Goal: Task Accomplishment & Management: Manage account settings

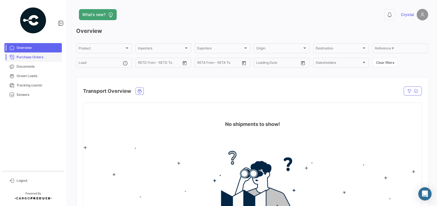
click at [33, 60] on link "Purchase Orders" at bounding box center [32, 56] width 57 height 9
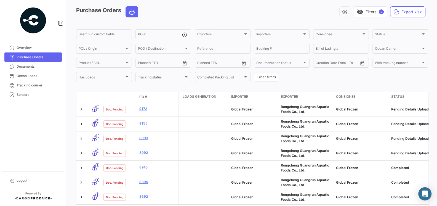
scroll to position [21, 0]
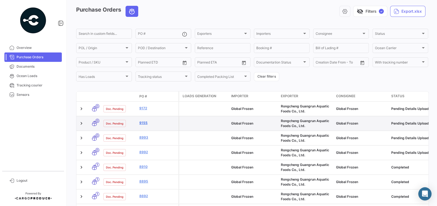
click at [144, 123] on link "9155" at bounding box center [157, 122] width 37 height 5
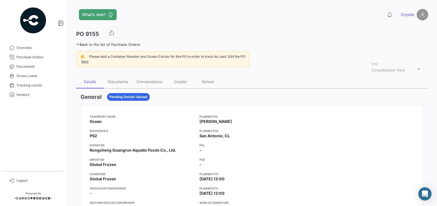
click at [145, 121] on app-card-info-value "Ocean" at bounding box center [142, 122] width 105 height 6
click at [121, 81] on div "Documents" at bounding box center [118, 81] width 20 height 5
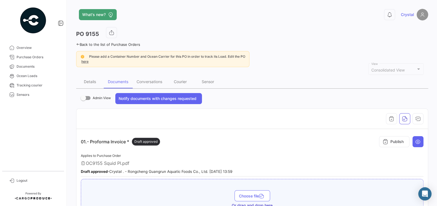
click at [183, 143] on div "01.- Proforma Invoice * Draft approved Publish" at bounding box center [252, 141] width 343 height 17
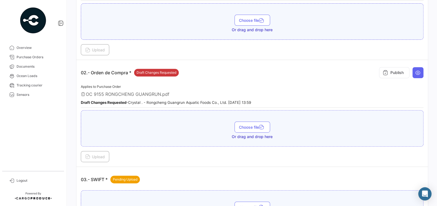
scroll to position [177, 0]
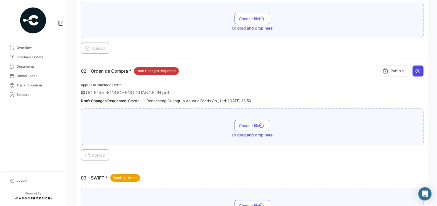
click at [420, 70] on icon at bounding box center [418, 71] width 6 height 6
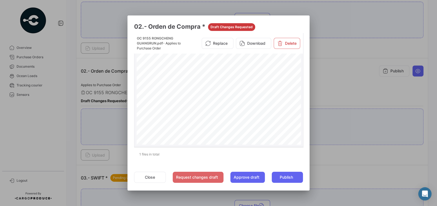
scroll to position [20, 0]
click at [149, 175] on button "Close" at bounding box center [150, 177] width 32 height 11
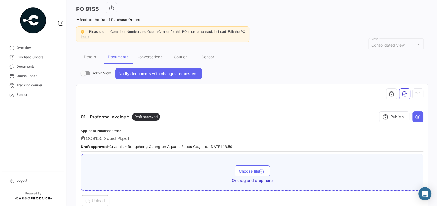
scroll to position [0, 0]
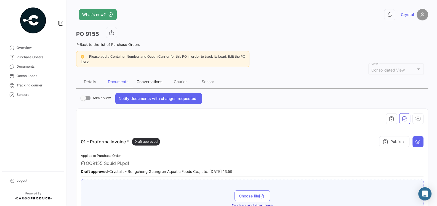
click at [144, 78] on div "Conversations" at bounding box center [150, 81] width 34 height 13
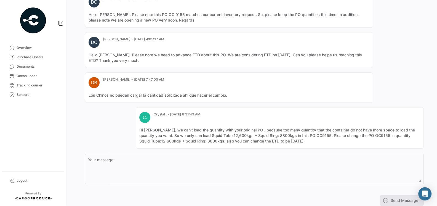
scroll to position [229, 0]
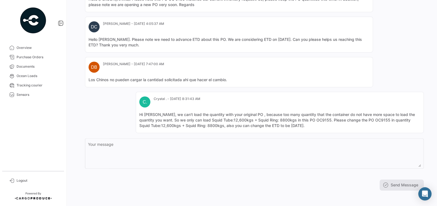
click at [197, 114] on mat-card-content "Hi [PERSON_NAME], we can't load the quantity with your original PO , because to…" at bounding box center [279, 120] width 281 height 17
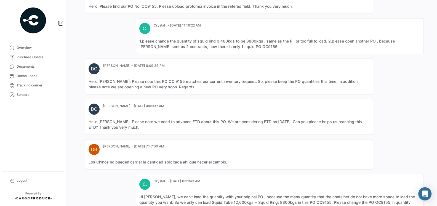
scroll to position [112, 0]
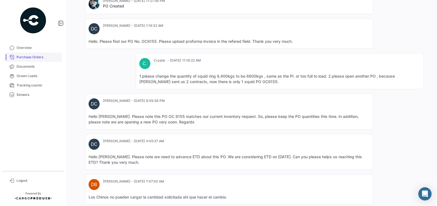
click at [24, 55] on span "Purchase Orders" at bounding box center [38, 57] width 43 height 5
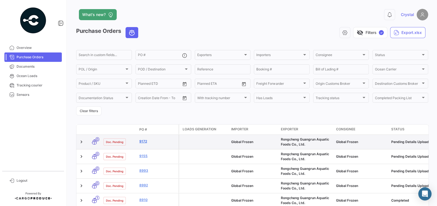
click at [143, 142] on link "9172" at bounding box center [157, 141] width 37 height 5
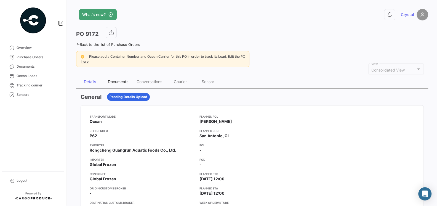
click at [116, 82] on div "Documents" at bounding box center [118, 81] width 20 height 5
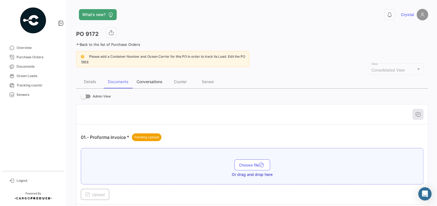
click at [155, 80] on div "Conversations" at bounding box center [150, 81] width 26 height 5
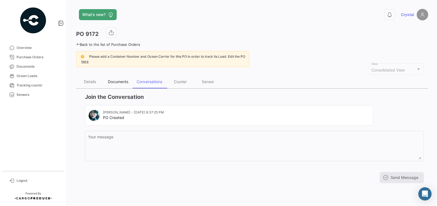
click at [125, 80] on div "Documents" at bounding box center [118, 81] width 20 height 5
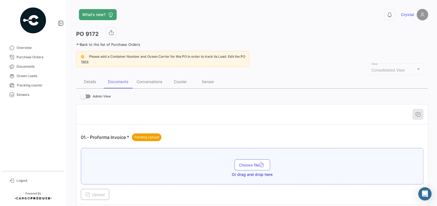
click at [199, 139] on div "01.- Proforma Invoice * Pending Upload" at bounding box center [252, 137] width 343 height 17
click at [118, 118] on div at bounding box center [252, 114] width 343 height 11
click at [241, 163] on span "Choose file" at bounding box center [252, 165] width 27 height 5
click at [97, 195] on span "Upload" at bounding box center [95, 194] width 20 height 5
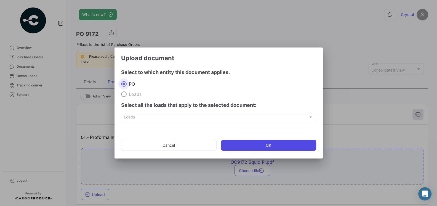
click at [239, 143] on button "OK" at bounding box center [268, 145] width 95 height 11
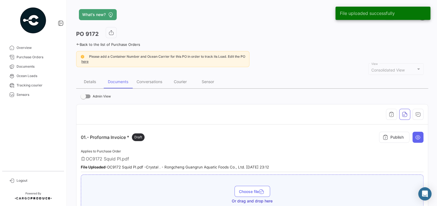
click at [228, 143] on div "01.- Proforma Invoice * Draft Publish" at bounding box center [252, 137] width 343 height 17
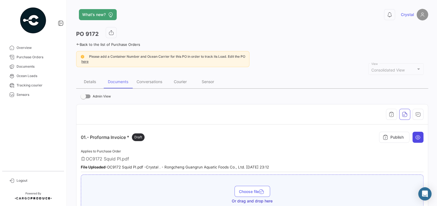
click at [420, 134] on icon at bounding box center [418, 137] width 6 height 6
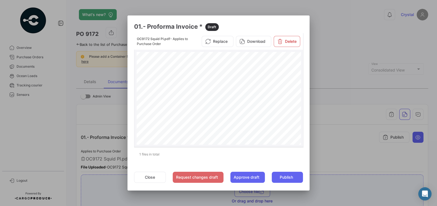
scroll to position [120, 0]
click at [155, 177] on button "Close" at bounding box center [150, 177] width 32 height 11
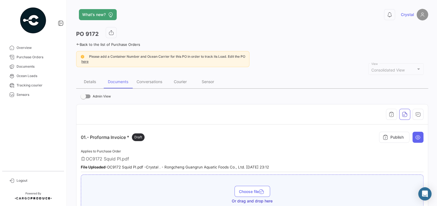
click at [189, 147] on app-document-grouped "01.- Proforma Invoice * Draft Publish Applies to Purchase Order OC9172 Squid PI…" at bounding box center [252, 177] width 343 height 97
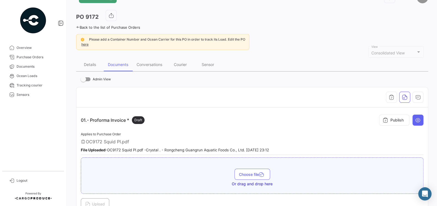
scroll to position [0, 0]
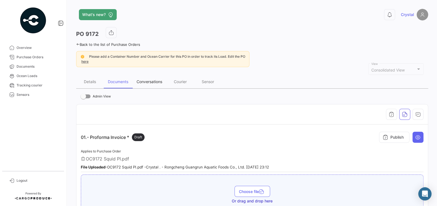
click at [153, 85] on div "Conversations" at bounding box center [150, 81] width 34 height 13
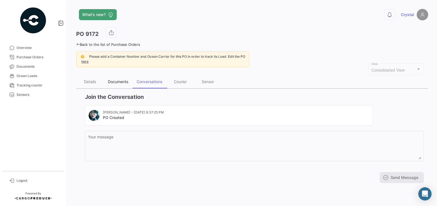
click at [120, 82] on div "Documents" at bounding box center [118, 81] width 20 height 5
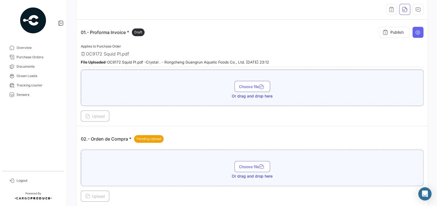
scroll to position [113, 0]
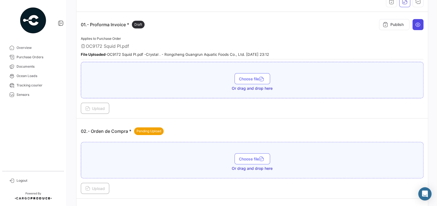
click at [416, 23] on icon at bounding box center [418, 25] width 6 height 6
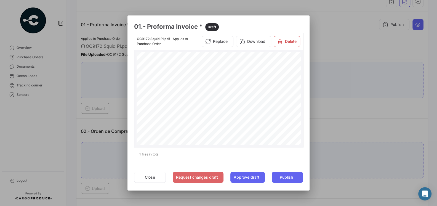
scroll to position [143, 0]
click at [150, 177] on button "Close" at bounding box center [150, 177] width 32 height 11
